Goal: Use online tool/utility: Utilize a website feature to perform a specific function

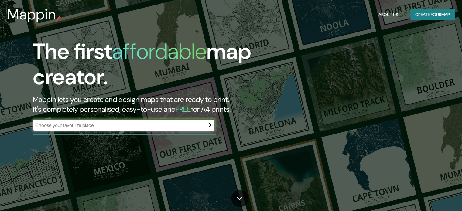
click at [146, 129] on div "​" at bounding box center [124, 125] width 182 height 12
type input "pachacamac"
click at [206, 123] on icon "button" at bounding box center [209, 125] width 7 height 7
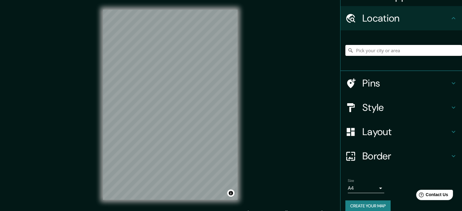
scroll to position [21, 0]
